Goal: Task Accomplishment & Management: Use online tool/utility

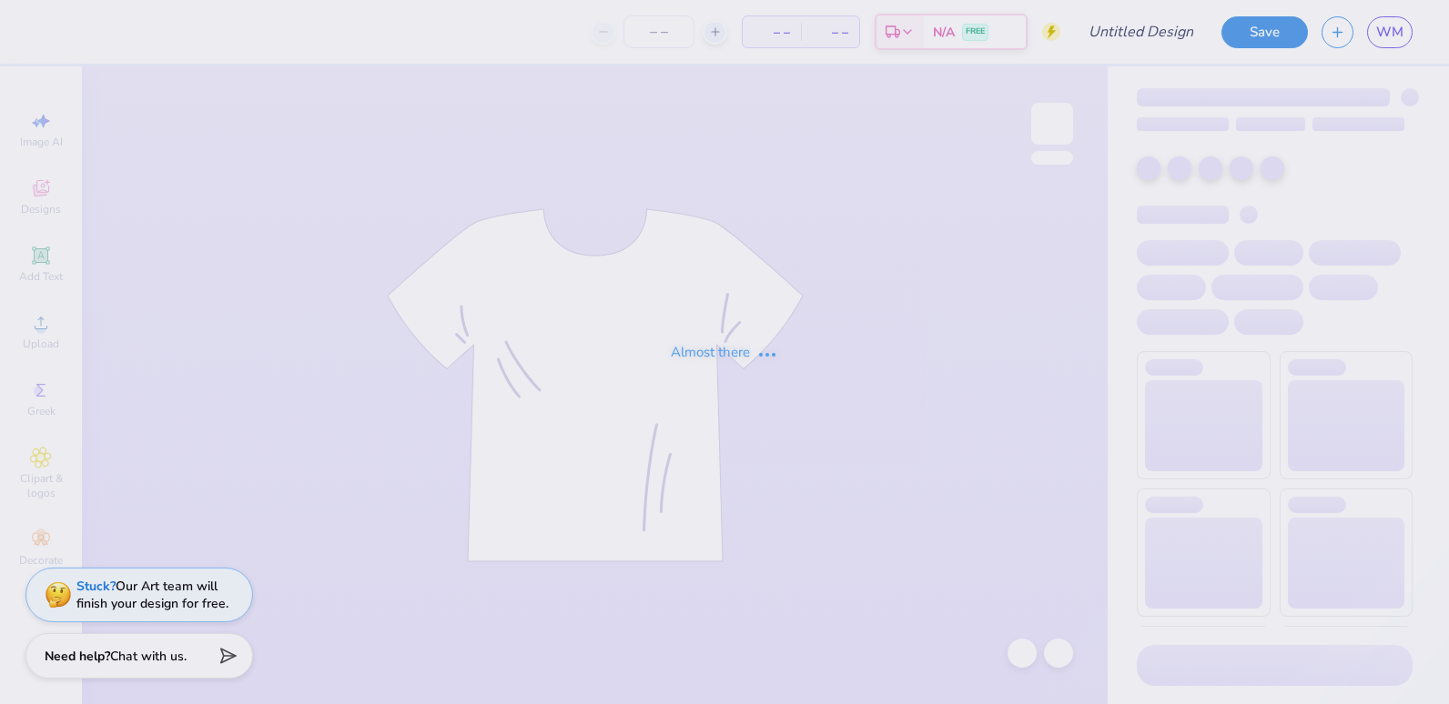
type input "Bid day 2025"
type input "1"
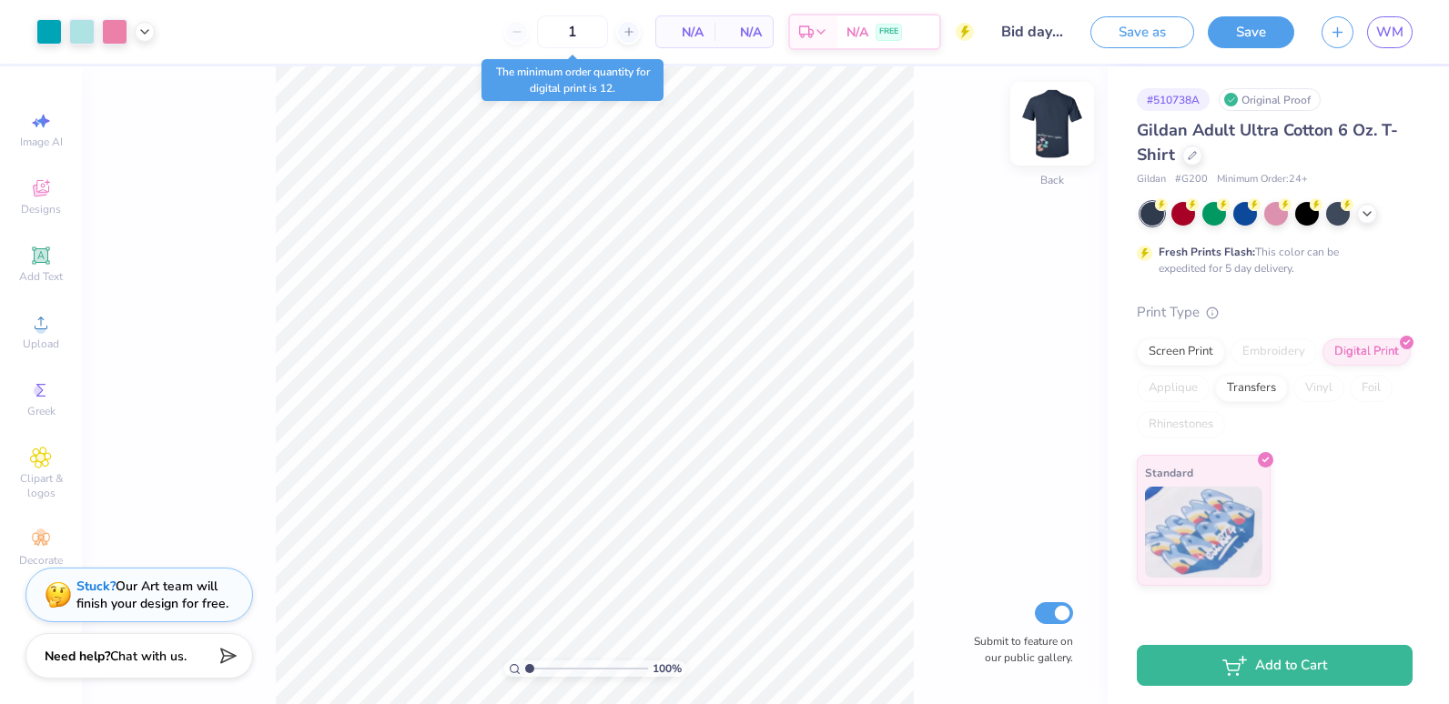
click at [1056, 133] on img at bounding box center [1052, 123] width 73 height 73
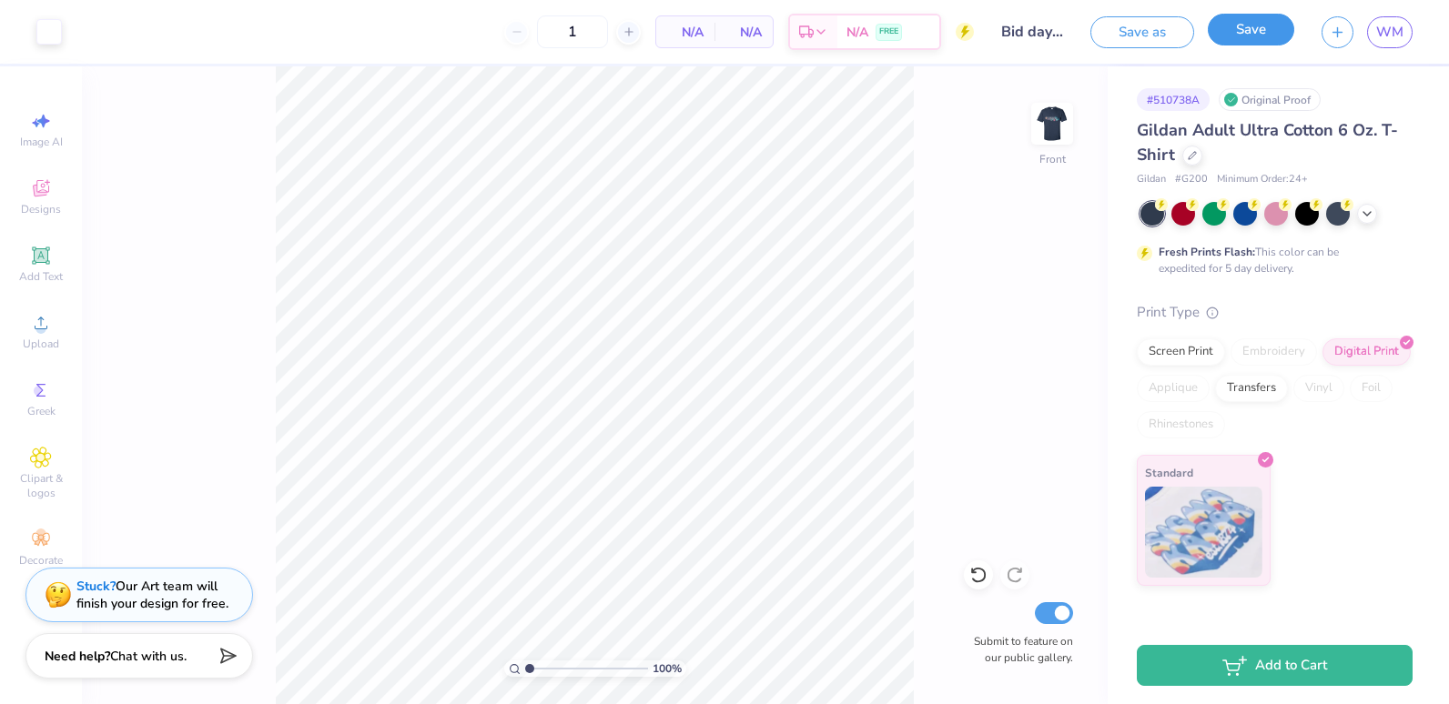
click at [1254, 26] on button "Save" at bounding box center [1251, 30] width 86 height 32
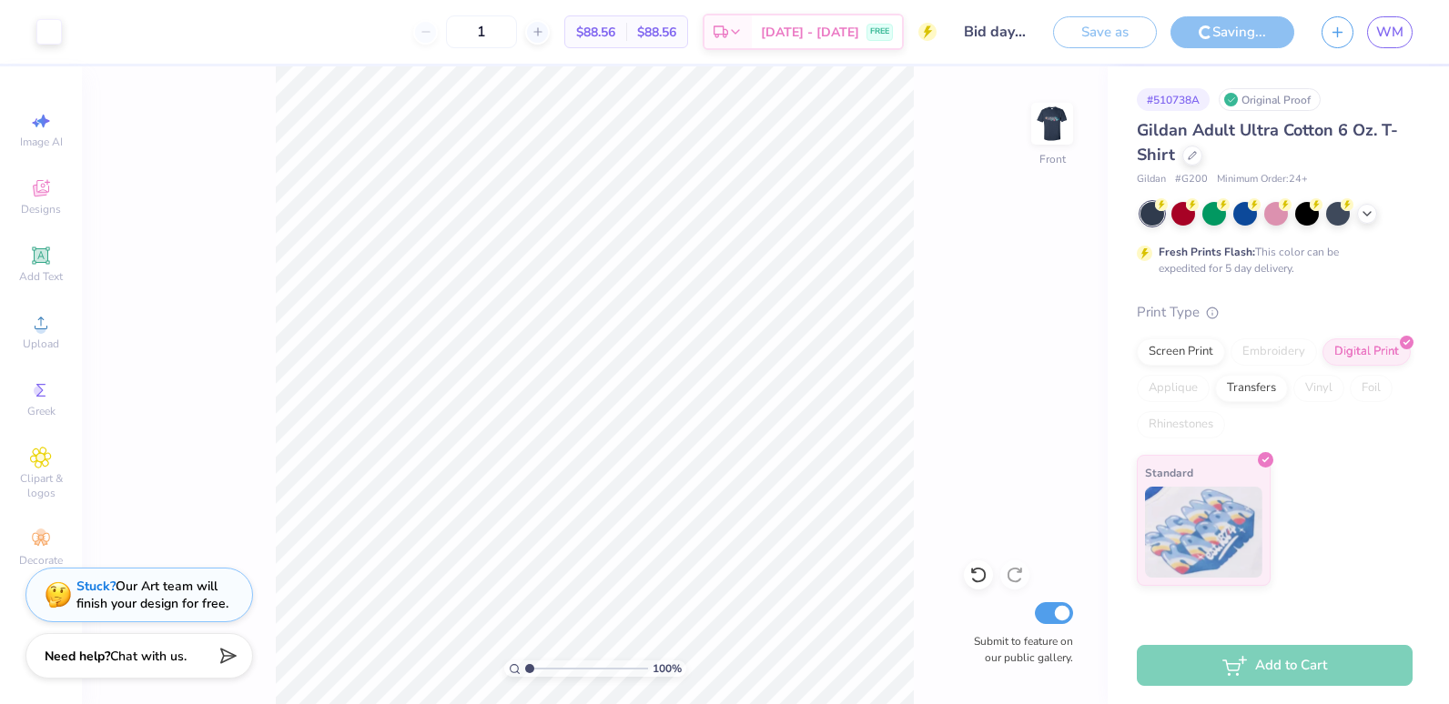
click at [1382, 48] on div "Save as Saving... WM" at bounding box center [1251, 32] width 396 height 64
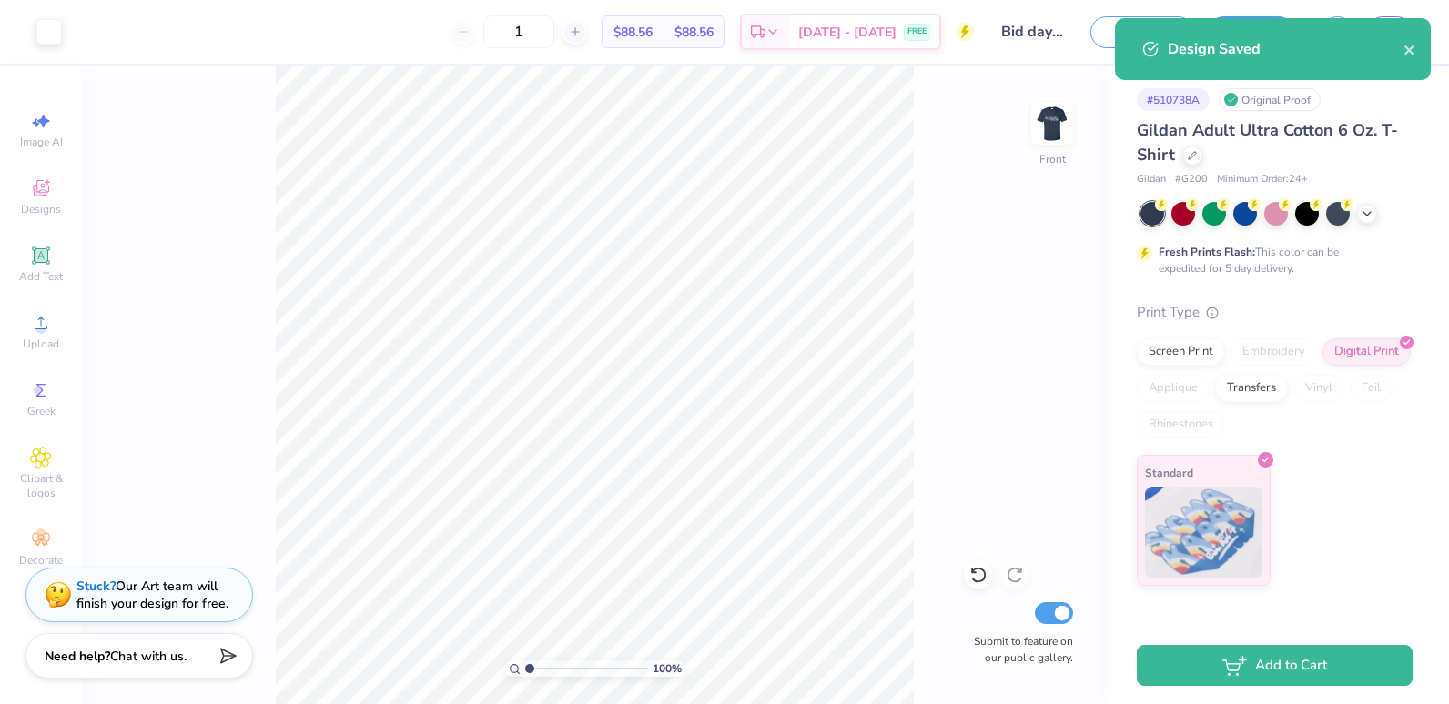
click at [1048, 267] on div "100 % Front Submit to feature on our public gallery." at bounding box center [595, 385] width 1026 height 638
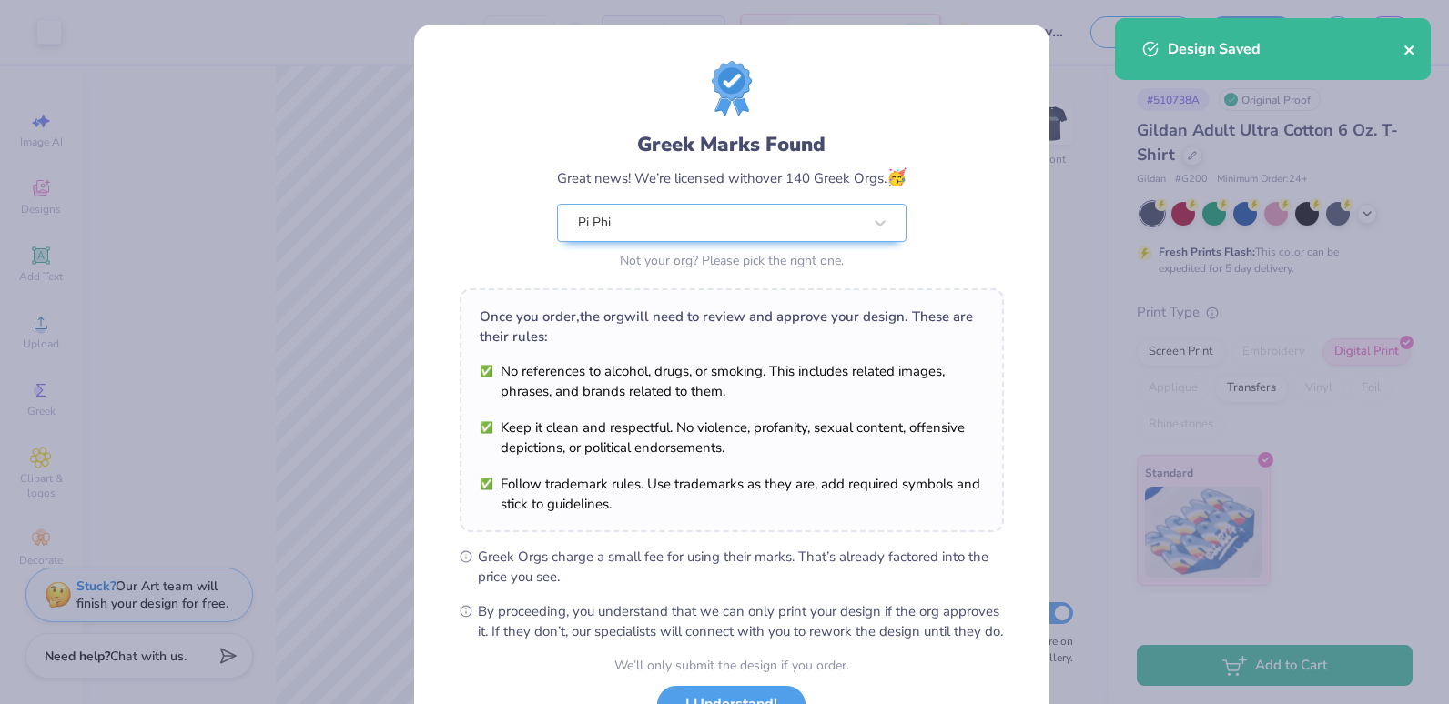
click at [1411, 48] on icon "close" at bounding box center [1408, 50] width 9 height 9
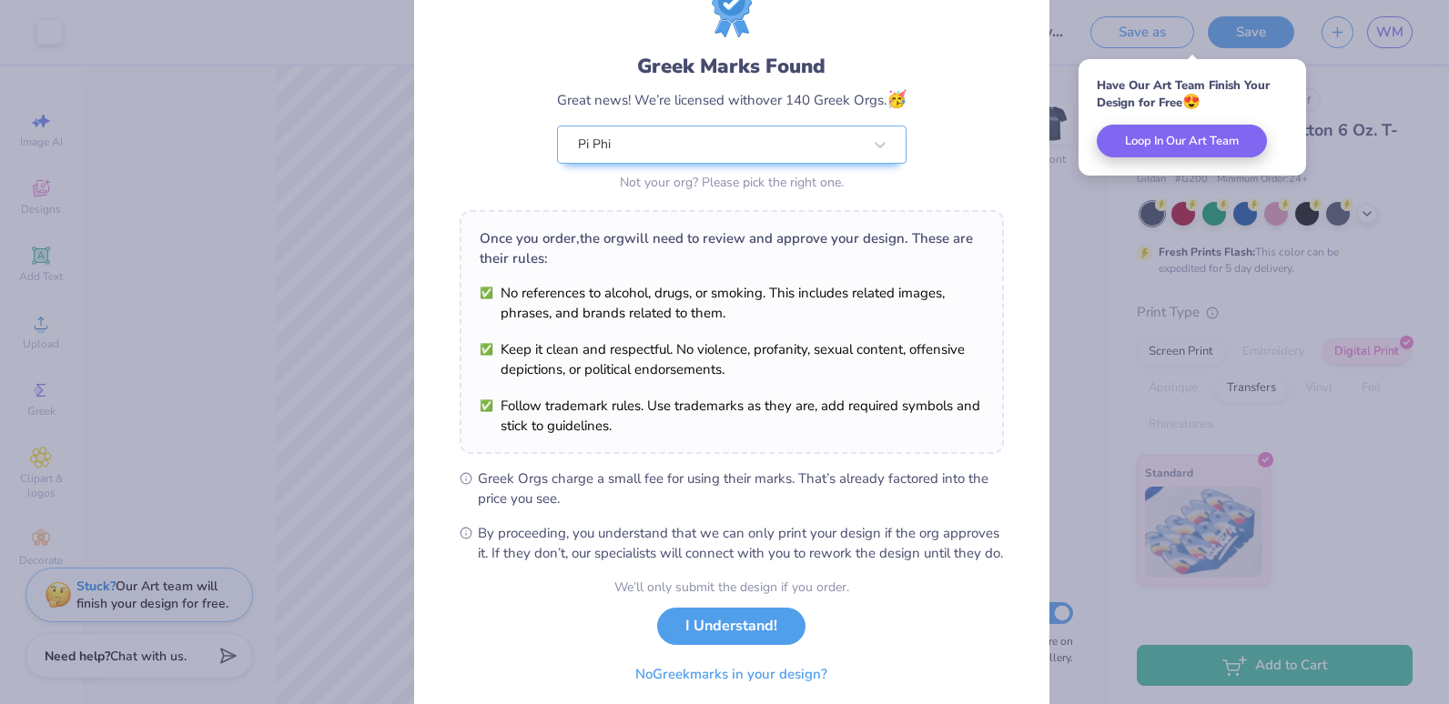
scroll to position [148, 0]
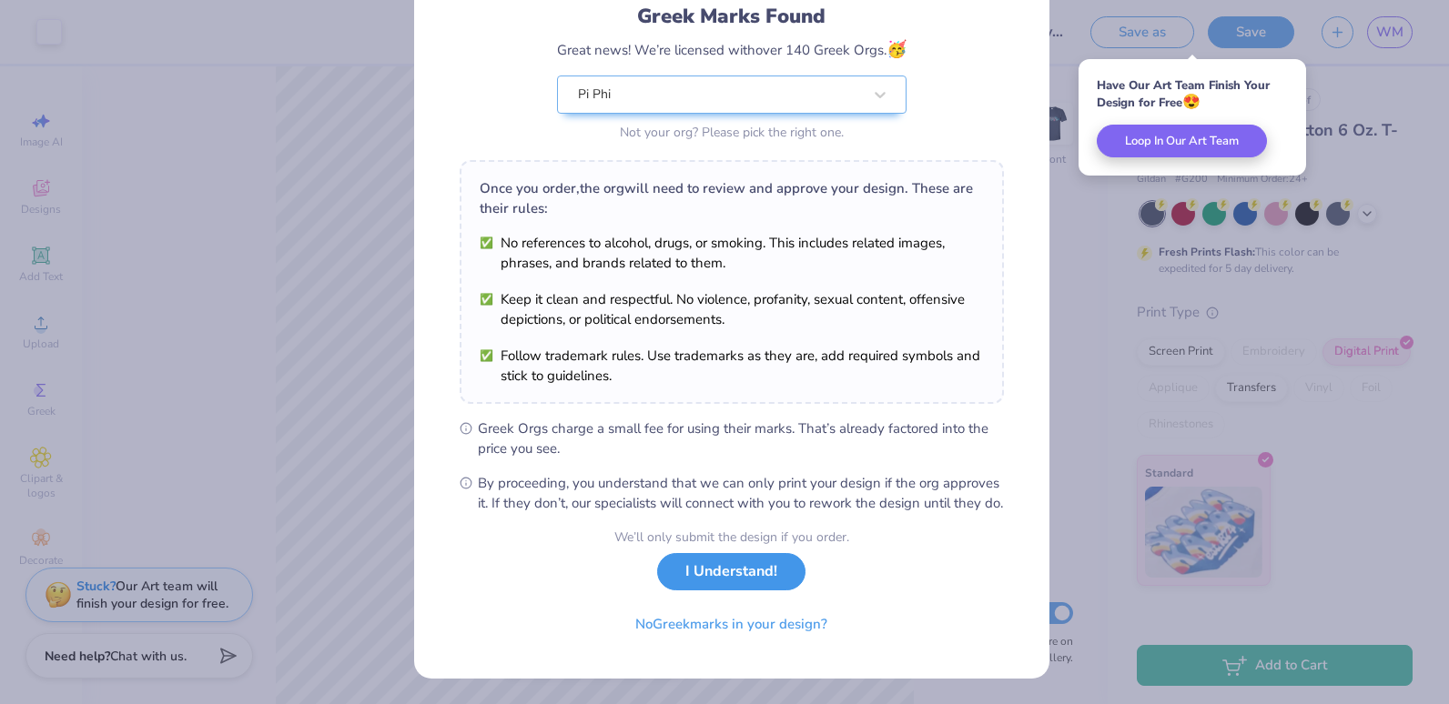
click at [700, 576] on button "I Understand!" at bounding box center [731, 571] width 148 height 37
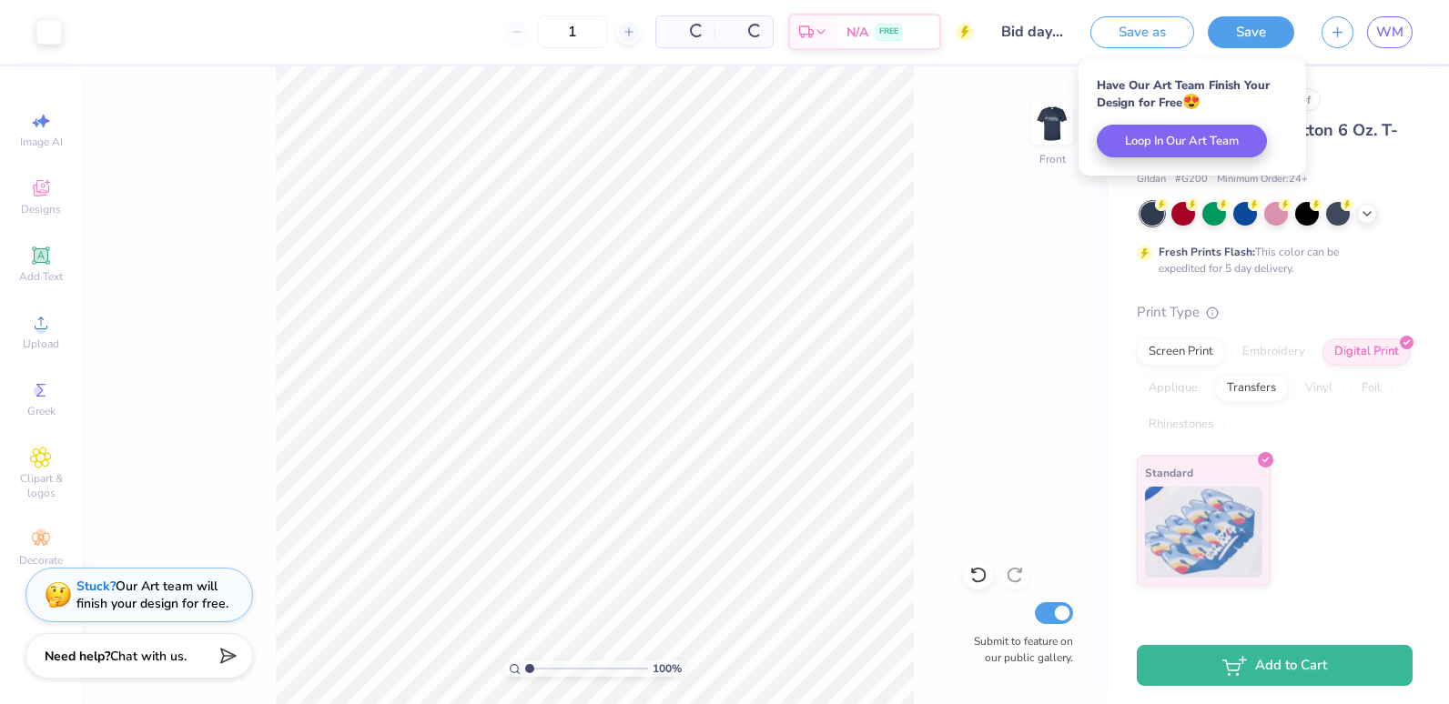
scroll to position [0, 0]
click at [1401, 35] on span "WM" at bounding box center [1389, 32] width 27 height 21
